Goal: Task Accomplishment & Management: Complete application form

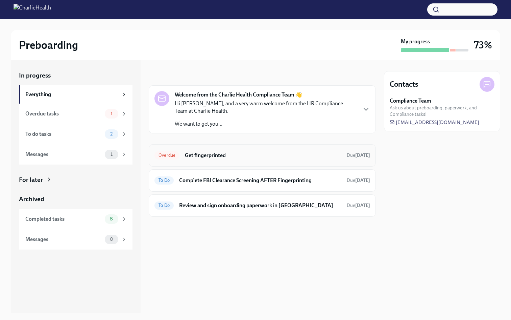
click at [218, 158] on h6 "Get fingerprinted" at bounding box center [263, 155] width 157 height 7
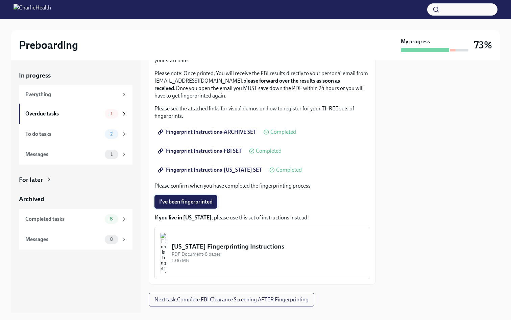
scroll to position [77, 0]
click at [195, 196] on button "I've been fingerprinted" at bounding box center [186, 201] width 63 height 14
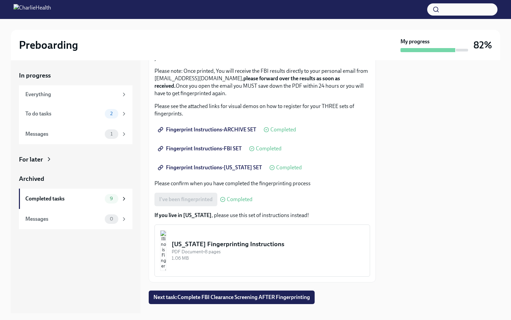
scroll to position [92, 0]
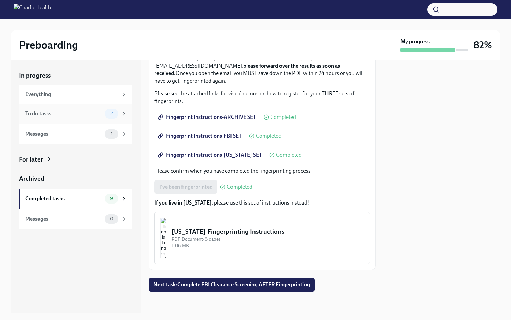
click at [124, 115] on icon at bounding box center [124, 114] width 6 height 6
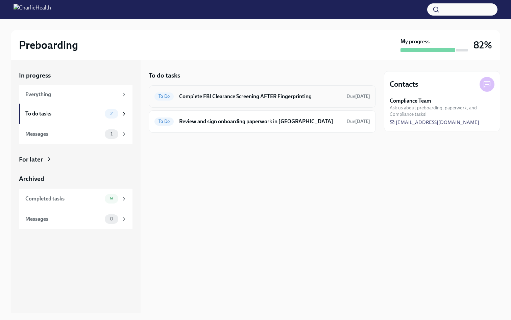
click at [240, 93] on h6 "Complete FBI Clearance Screening AFTER Fingerprinting" at bounding box center [260, 96] width 162 height 7
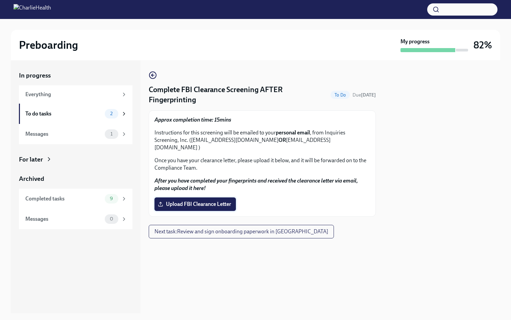
click at [202, 201] on span "Upload FBI Clearance Letter" at bounding box center [195, 204] width 72 height 7
click at [0, 0] on input "Upload FBI Clearance Letter" at bounding box center [0, 0] width 0 height 0
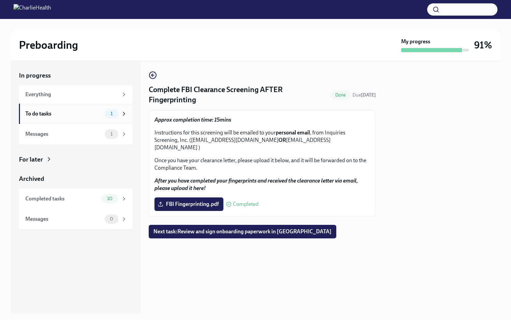
click at [122, 115] on icon at bounding box center [124, 114] width 6 height 6
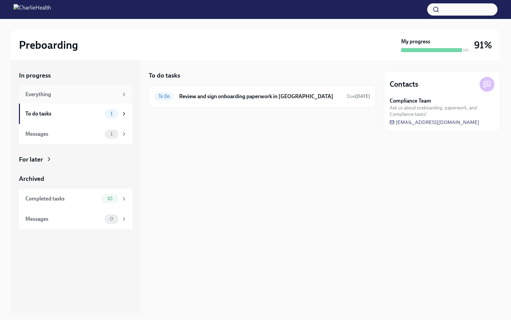
click at [113, 96] on div "Everything" at bounding box center [71, 94] width 93 height 7
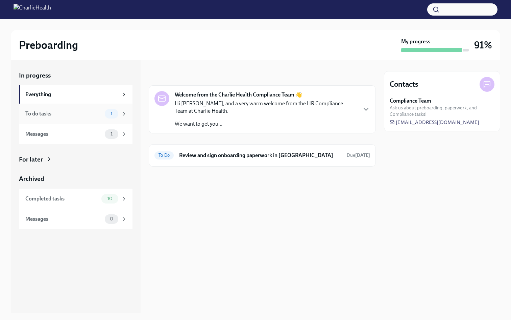
click at [78, 116] on div "To do tasks" at bounding box center [63, 113] width 77 height 7
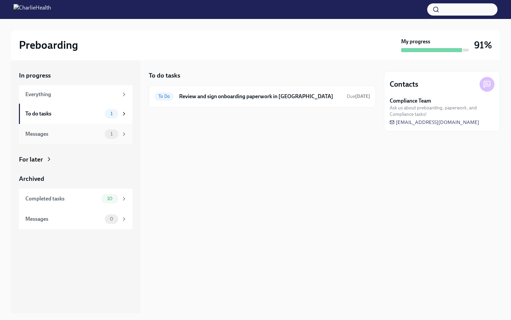
click at [104, 127] on div "Messages 1" at bounding box center [76, 134] width 114 height 20
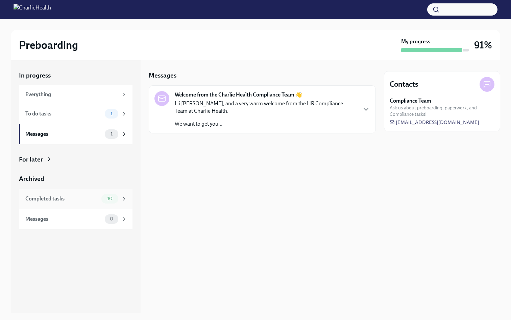
click at [90, 194] on div "Completed tasks 10" at bounding box center [76, 198] width 102 height 9
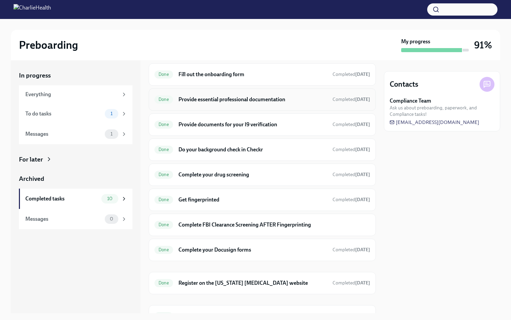
scroll to position [57, 0]
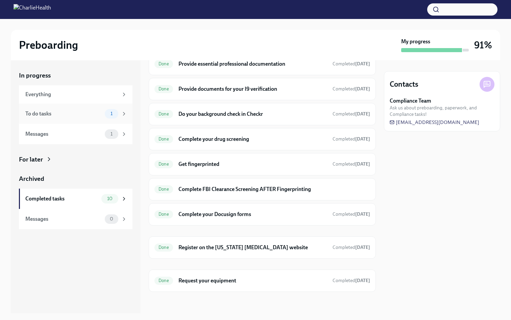
click at [89, 112] on div "To do tasks" at bounding box center [63, 113] width 77 height 7
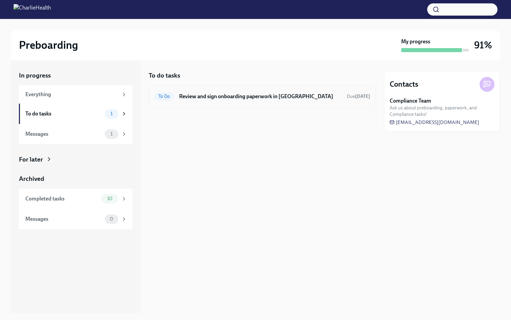
click at [247, 87] on div "To Do Review and sign onboarding paperwork in [GEOGRAPHIC_DATA] Due [DATE]" at bounding box center [262, 96] width 227 height 22
click at [233, 100] on div "To Do Review and sign onboarding paperwork in [GEOGRAPHIC_DATA] Due [DATE]" at bounding box center [263, 96] width 216 height 11
